Goal: Use online tool/utility: Utilize a website feature to perform a specific function

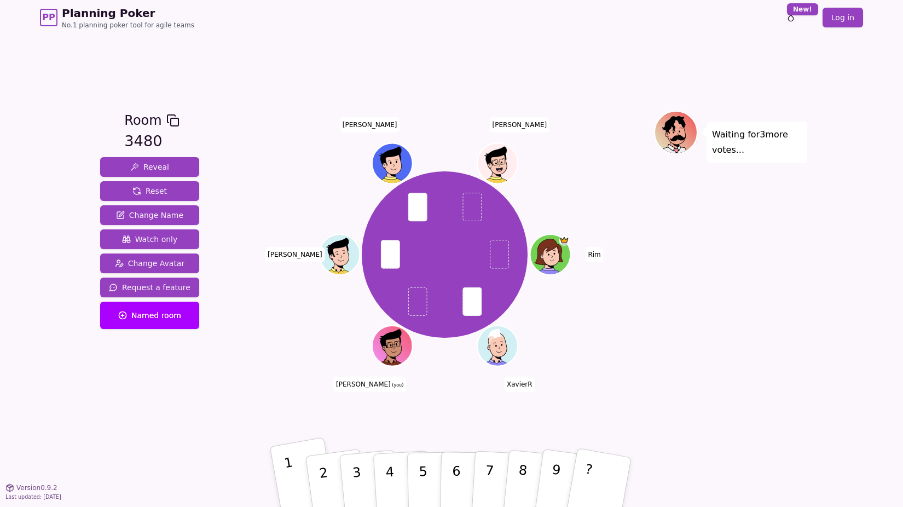
click at [298, 475] on button "1" at bounding box center [304, 482] width 68 height 90
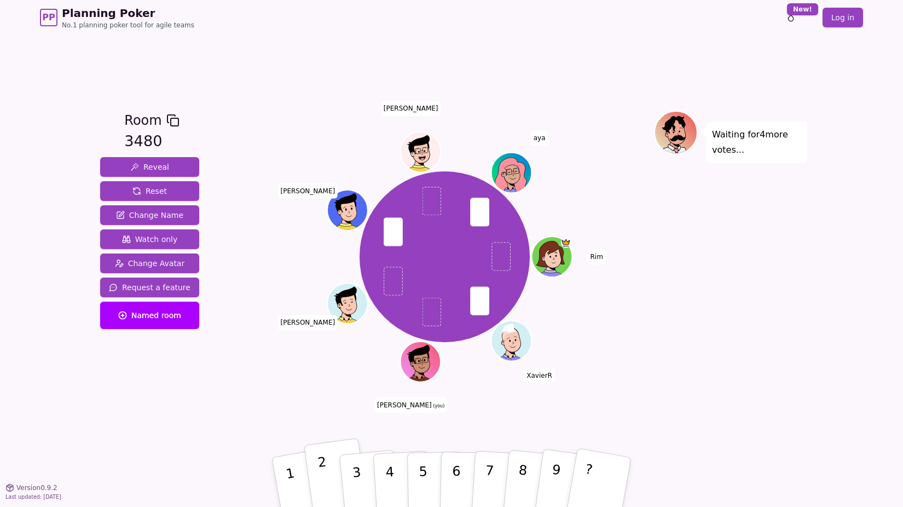
click at [336, 471] on button "2" at bounding box center [336, 482] width 65 height 89
click at [336, 459] on button "2" at bounding box center [336, 482] width 65 height 89
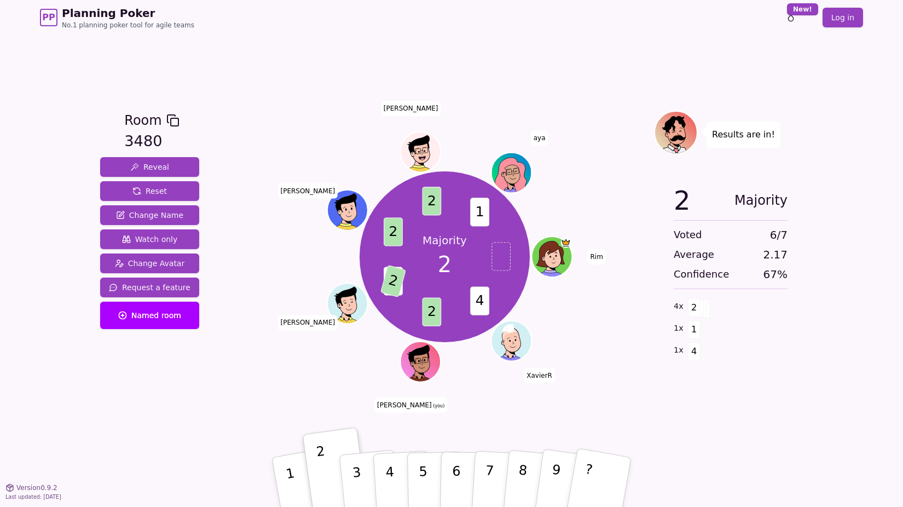
click at [625, 36] on div "Room 3480 Reveal Reset Change Name Watch only Change Avatar Request a feature N…" at bounding box center [452, 261] width 712 height 452
click at [797, 16] on html "PP Planning Poker No.1 planning poker tool for agile teams Toggle theme New! Lo…" at bounding box center [451, 253] width 903 height 507
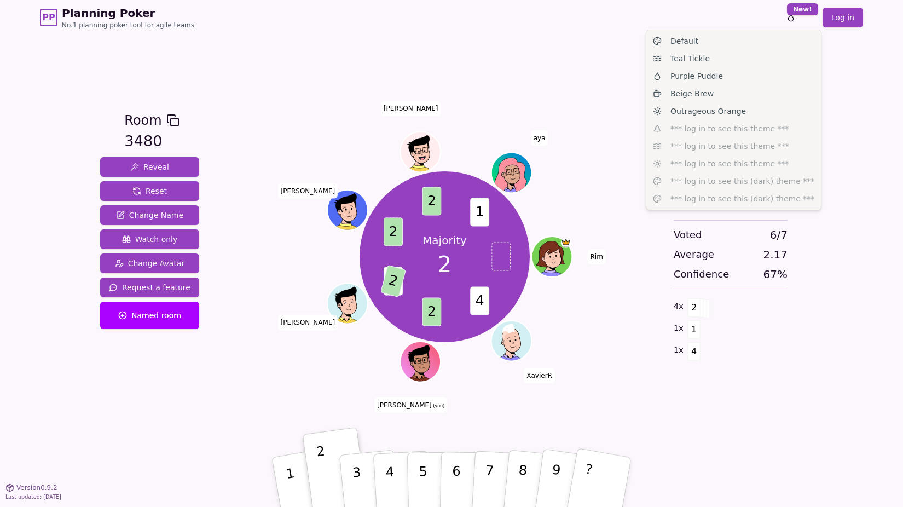
click at [859, 86] on html "PP Planning Poker No.1 planning poker tool for agile teams Toggle theme New! Lo…" at bounding box center [451, 253] width 903 height 507
click at [807, 11] on html "PP Planning Poker No.1 planning poker tool for agile teams Toggle theme New! Lo…" at bounding box center [451, 253] width 903 height 507
click at [734, 111] on span "Outrageous Orange" at bounding box center [709, 111] width 76 height 11
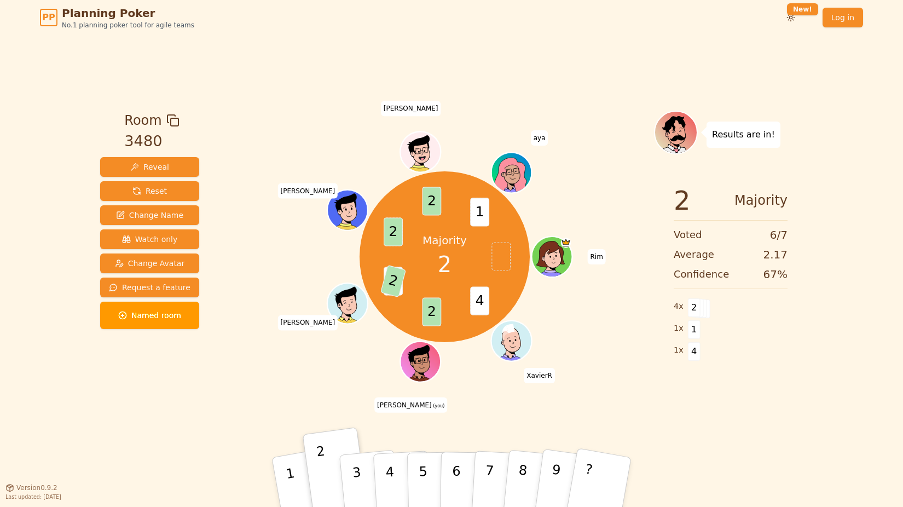
click at [804, 17] on div "Toggle theme New! Log in [GEOGRAPHIC_DATA]" at bounding box center [814, 18] width 100 height 20
click at [797, 16] on html "PP Planning Poker No.1 planning poker tool for agile teams Toggle theme New! Lo…" at bounding box center [451, 253] width 903 height 507
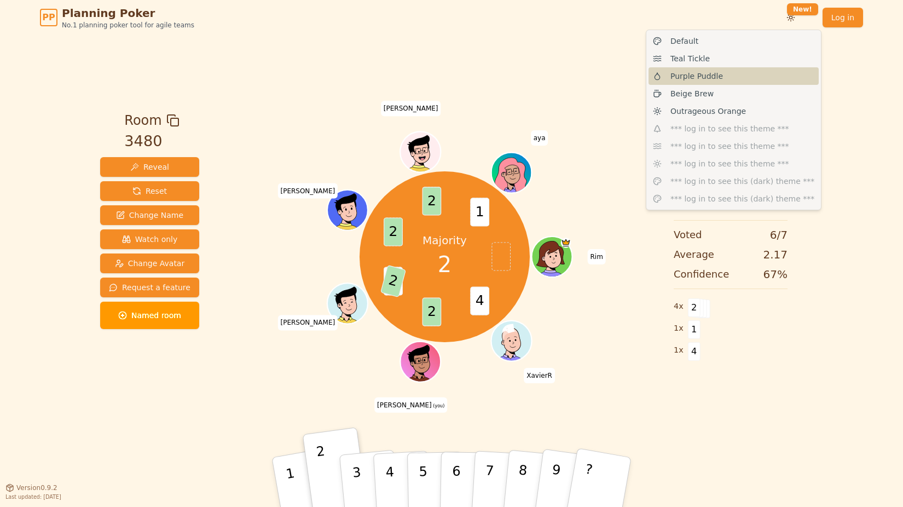
click at [703, 76] on span "Purple Puddle" at bounding box center [697, 76] width 53 height 11
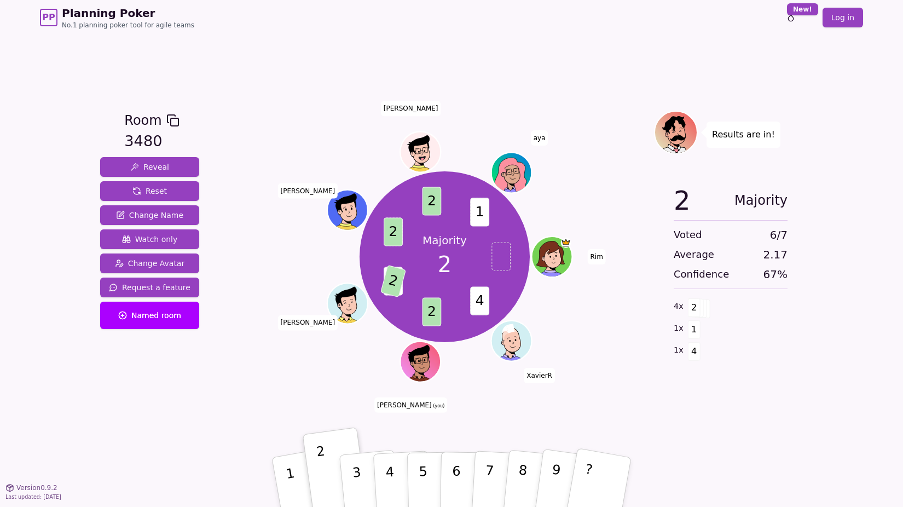
click at [871, 164] on div "PP Planning Poker No.1 planning poker tool for agile teams Toggle theme New! Lo…" at bounding box center [451, 253] width 903 height 507
click at [498, 102] on div "Room 3480 Reveal Reset Change Name Watch only Change Avatar Request a feature N…" at bounding box center [452, 261] width 712 height 452
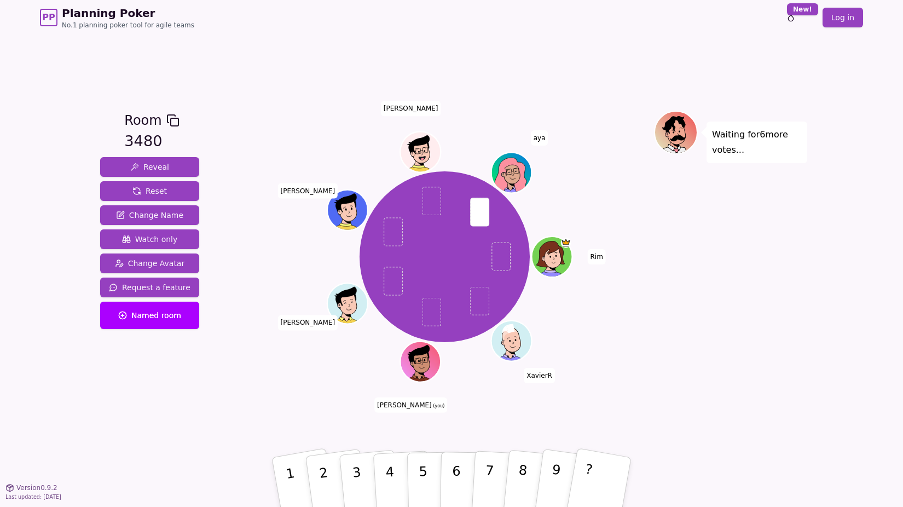
click at [216, 353] on div "Room 3480 Reveal Reset Change Name Watch only Change Avatar Request a feature N…" at bounding box center [452, 261] width 712 height 301
click at [318, 464] on p "2" at bounding box center [325, 484] width 16 height 60
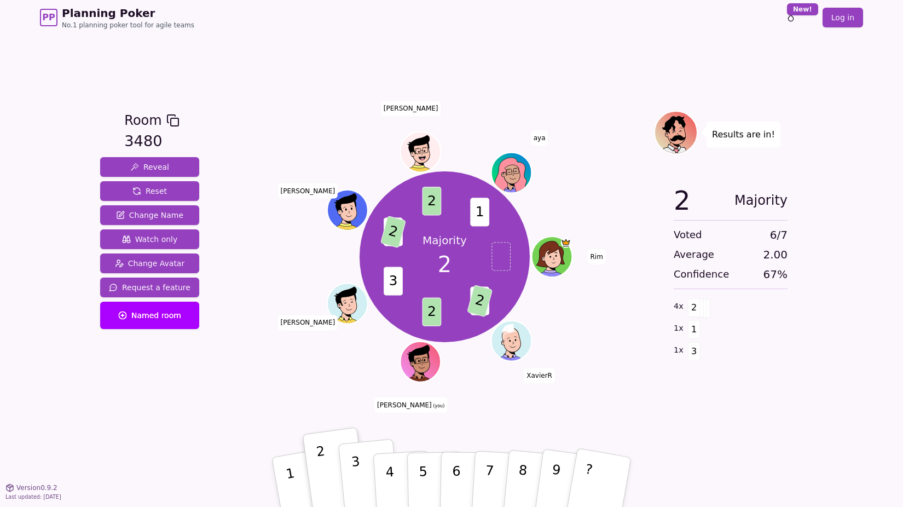
click at [355, 488] on p "3" at bounding box center [358, 484] width 14 height 60
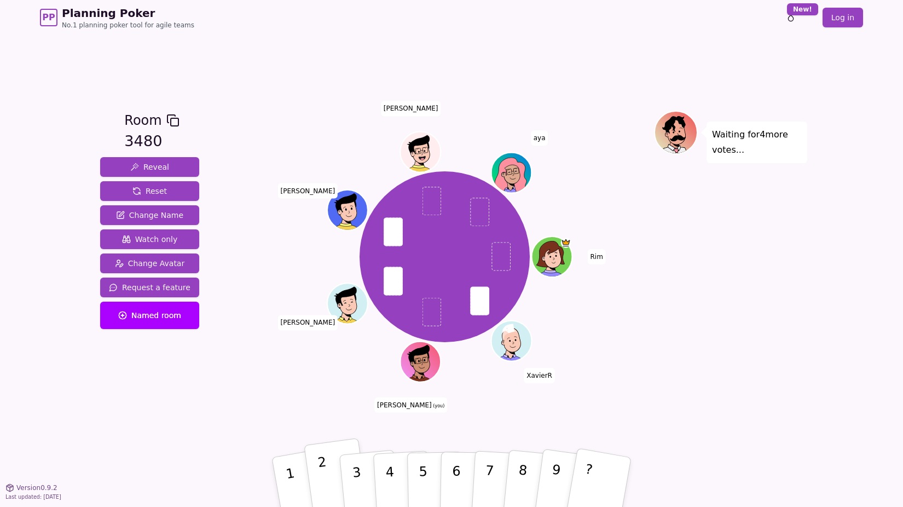
click at [331, 476] on button "2" at bounding box center [336, 482] width 65 height 89
click at [318, 470] on button "2" at bounding box center [336, 482] width 65 height 89
click at [323, 467] on p "2" at bounding box center [325, 484] width 16 height 60
click at [344, 479] on button "3" at bounding box center [369, 482] width 62 height 87
click at [357, 478] on p "3" at bounding box center [358, 484] width 14 height 60
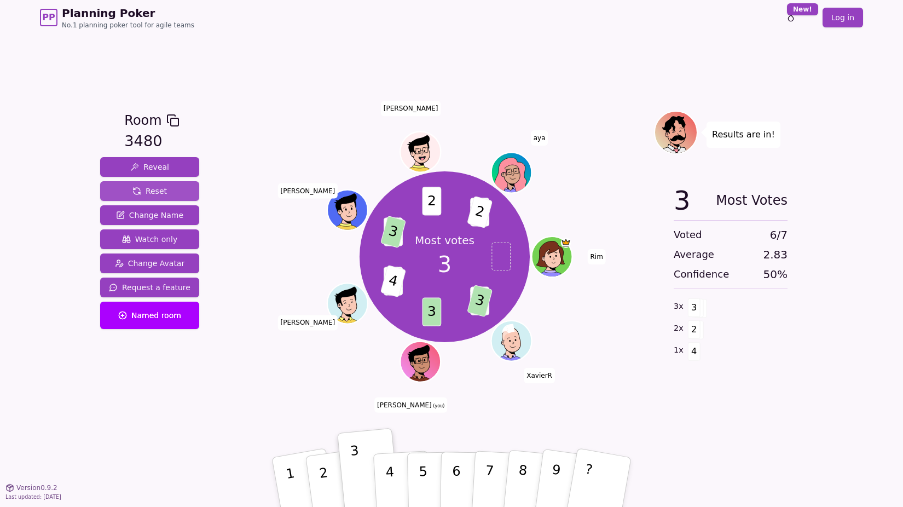
click at [155, 199] on button "Reset" at bounding box center [149, 191] width 99 height 20
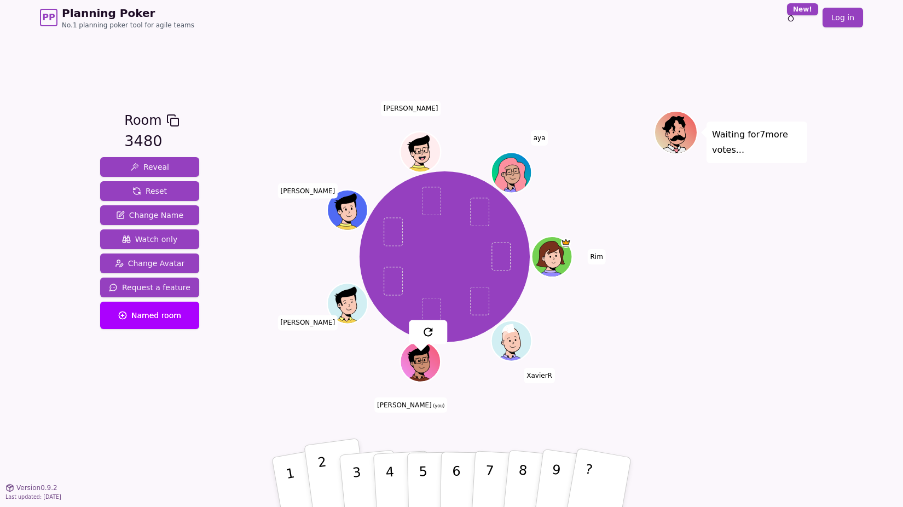
click at [337, 498] on button "2" at bounding box center [336, 482] width 65 height 89
click at [393, 471] on button "4" at bounding box center [403, 482] width 60 height 85
click at [356, 469] on p "3" at bounding box center [358, 484] width 14 height 60
click at [328, 471] on button "2" at bounding box center [336, 482] width 65 height 89
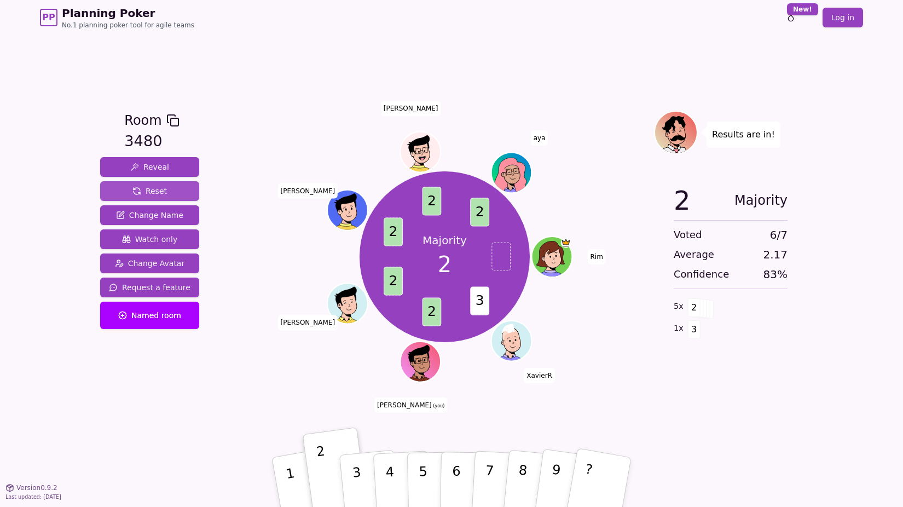
click at [168, 193] on button "Reset" at bounding box center [149, 191] width 99 height 20
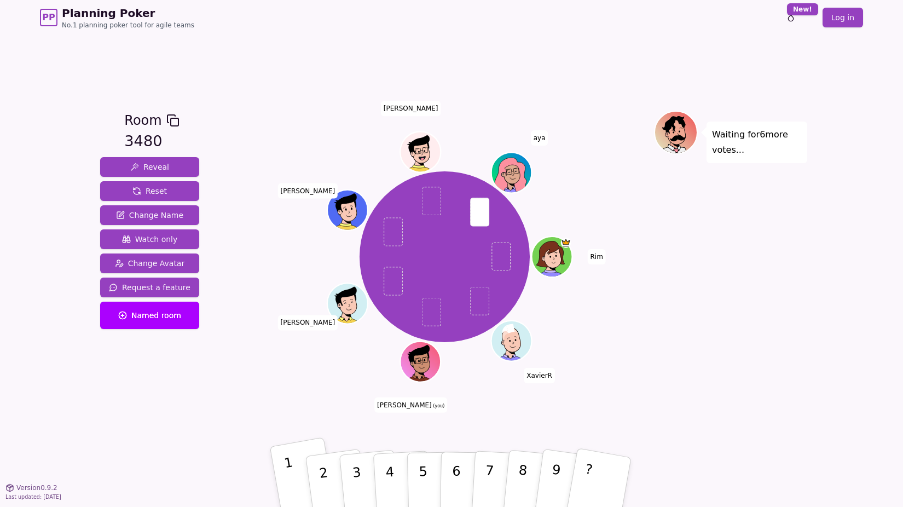
click at [300, 473] on button "1" at bounding box center [304, 482] width 68 height 90
click at [318, 464] on p "2" at bounding box center [325, 484] width 16 height 60
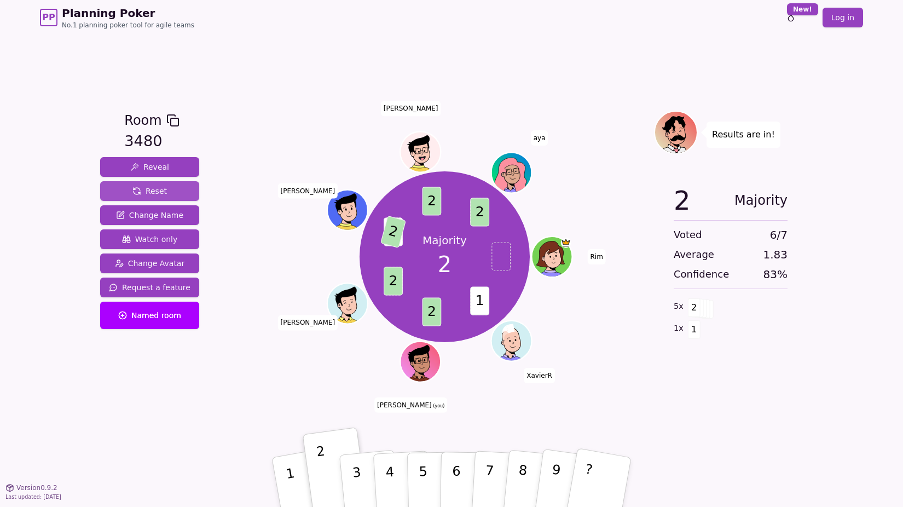
click at [118, 192] on button "Reset" at bounding box center [149, 191] width 99 height 20
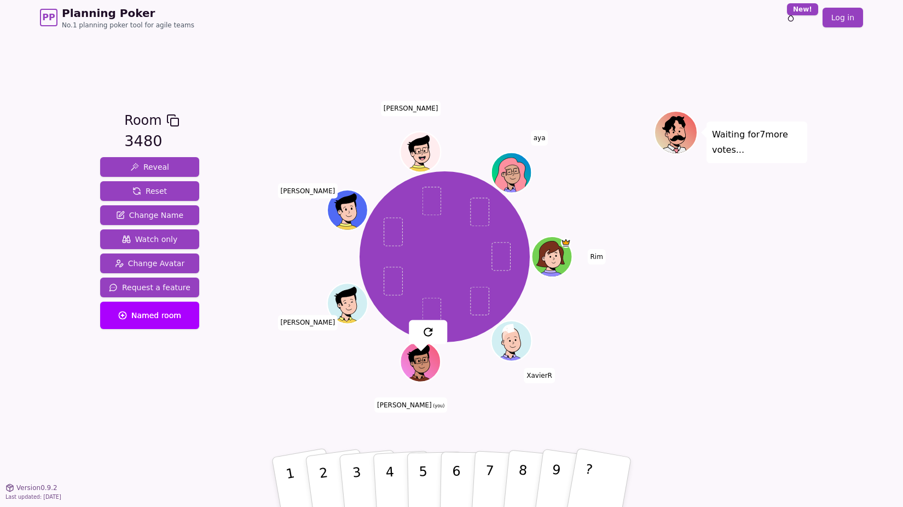
click at [264, 428] on div "Room 3480 Reveal Reset Change Name Watch only Change Avatar Request a feature N…" at bounding box center [452, 261] width 712 height 452
click at [291, 486] on p "1" at bounding box center [292, 484] width 19 height 60
click at [411, 467] on button "5" at bounding box center [435, 482] width 56 height 83
